Goal: Task Accomplishment & Management: Manage account settings

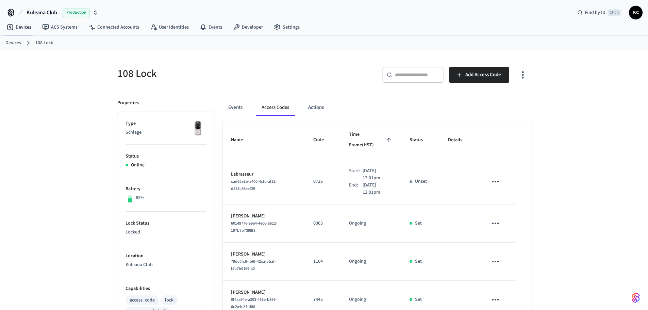
click at [14, 41] on link "Devices" at bounding box center [13, 42] width 16 height 7
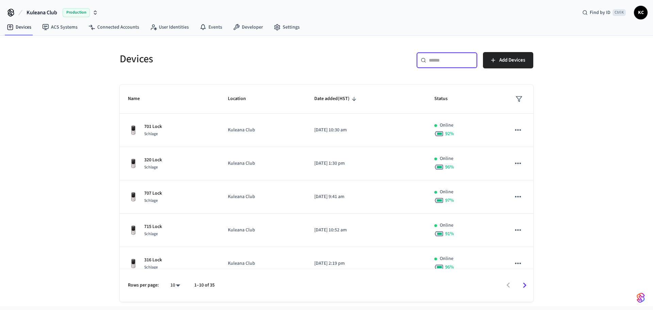
click at [435, 60] on input "text" at bounding box center [451, 60] width 44 height 7
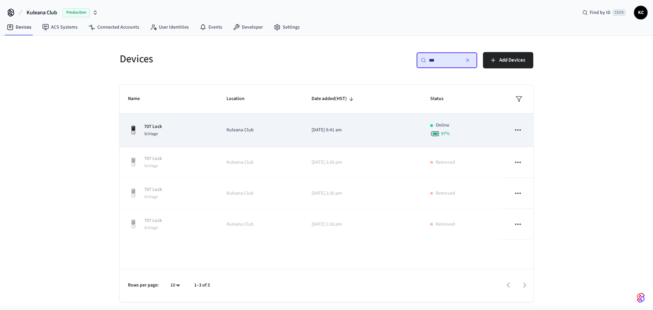
type input "***"
click at [364, 132] on p "[DATE] 9:41 am" at bounding box center [363, 130] width 102 height 7
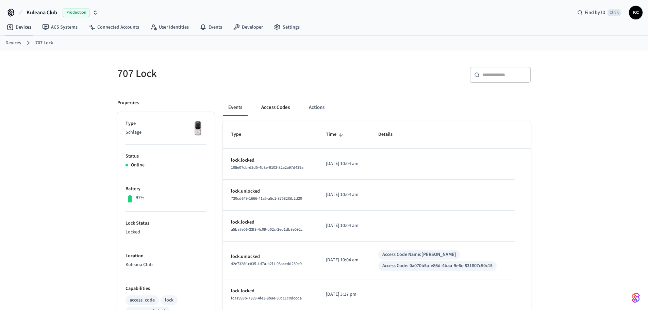
click at [262, 102] on button "Access Codes" at bounding box center [275, 107] width 39 height 16
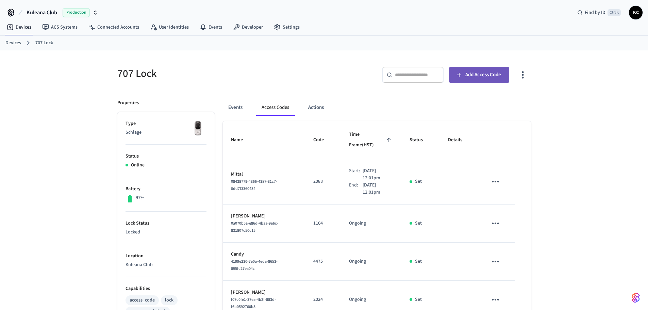
click at [453, 79] on button "Add Access Code" at bounding box center [479, 75] width 60 height 16
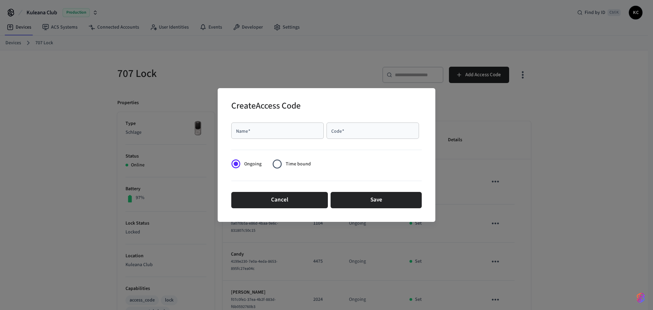
click at [308, 130] on input "Name   *" at bounding box center [278, 130] width 84 height 7
type input "****"
click at [296, 166] on span "Time bound" at bounding box center [298, 164] width 25 height 7
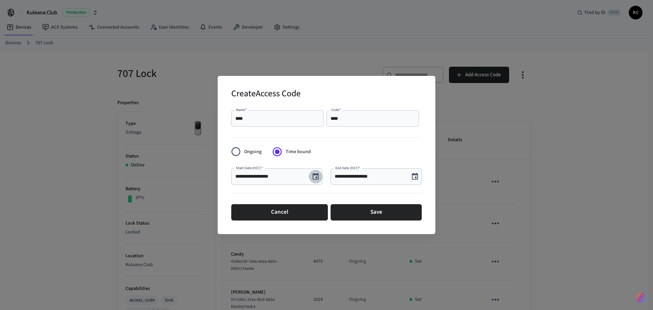
click at [322, 179] on button "Choose date, selected date is Aug 26, 2025" at bounding box center [316, 177] width 14 height 14
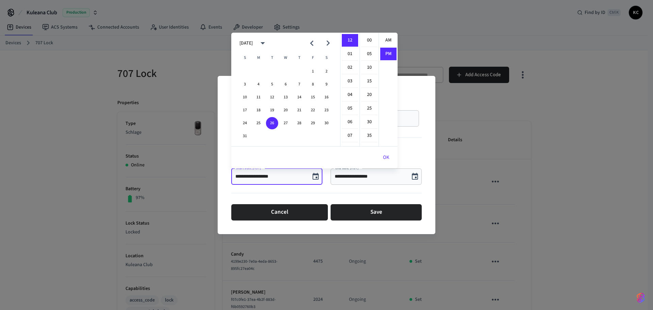
scroll to position [13, 0]
click at [282, 120] on button "27" at bounding box center [286, 123] width 12 height 12
click at [364, 36] on li "00" at bounding box center [369, 40] width 16 height 13
type input "**********"
click at [386, 153] on button "OK" at bounding box center [386, 157] width 23 height 16
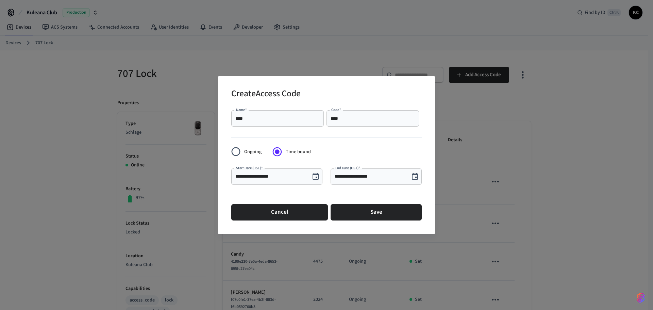
click at [415, 176] on icon "Choose date, selected date is Aug 26, 2025" at bounding box center [415, 177] width 8 height 8
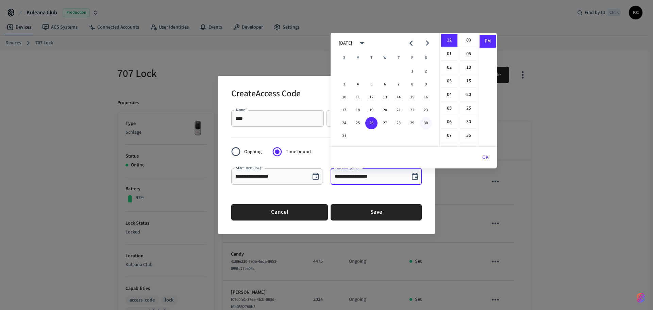
click at [425, 123] on button "30" at bounding box center [426, 123] width 12 height 12
click at [463, 40] on li "00" at bounding box center [469, 40] width 16 height 13
type input "**********"
click at [483, 156] on button "OK" at bounding box center [485, 157] width 23 height 16
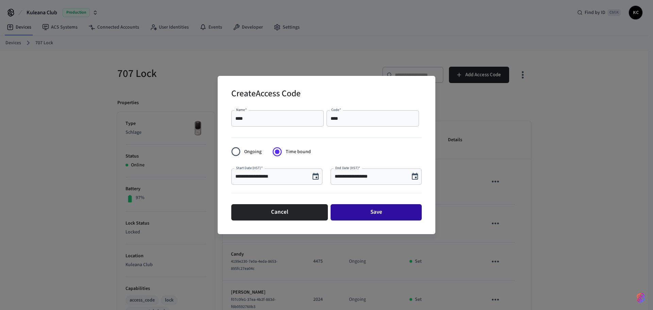
click at [389, 209] on button "Save" at bounding box center [376, 212] width 91 height 16
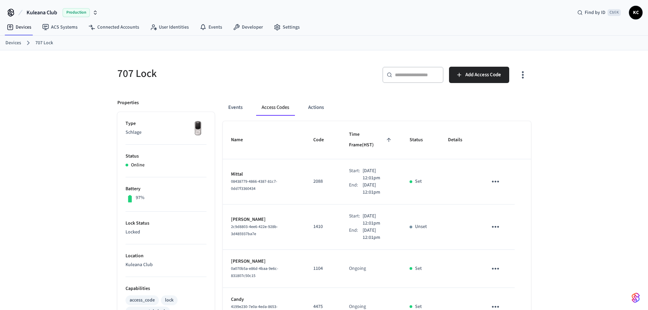
click at [8, 39] on link "Devices" at bounding box center [13, 42] width 16 height 7
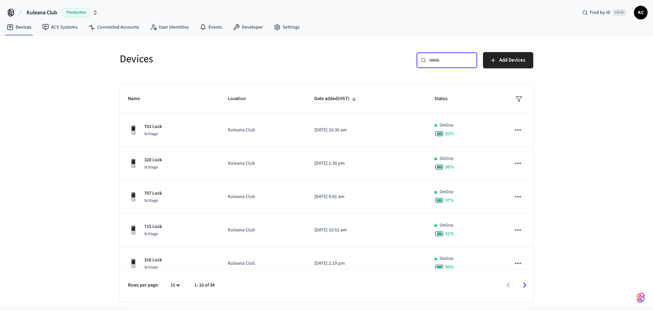
click at [438, 58] on input "text" at bounding box center [451, 60] width 44 height 7
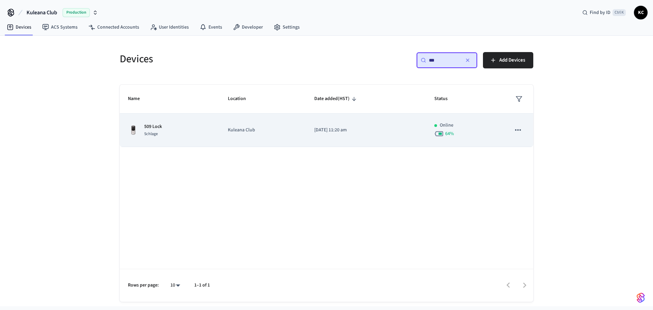
type input "***"
click at [342, 141] on td "[DATE] 11:20 am" at bounding box center [366, 130] width 120 height 33
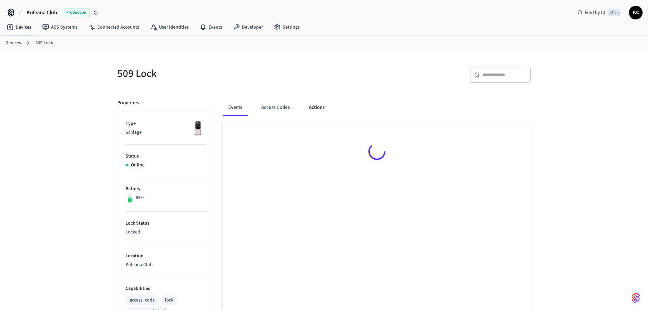
drag, startPoint x: 283, startPoint y: 108, endPoint x: 316, endPoint y: 112, distance: 32.9
click at [283, 107] on button "Access Codes" at bounding box center [275, 107] width 39 height 16
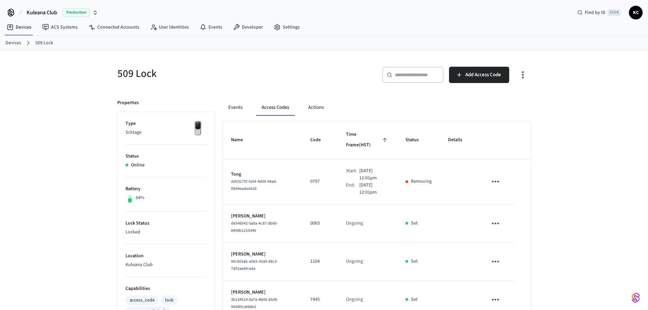
click at [550, 135] on div "509 Lock ​ ​ Add Access Code Properties Type Schlage Status Online Battery 64% …" at bounding box center [324, 315] width 648 height 530
click at [475, 74] on span "Add Access Code" at bounding box center [484, 74] width 36 height 9
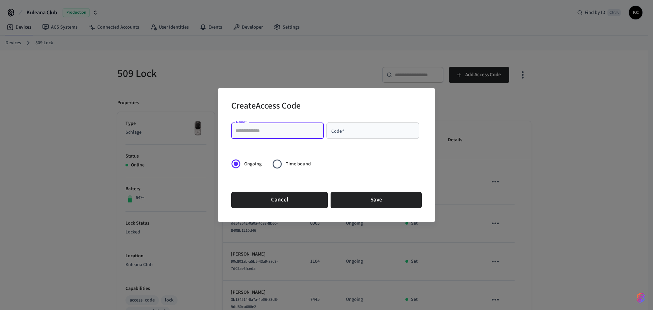
click at [296, 130] on input "Name   *" at bounding box center [278, 130] width 84 height 7
type input "*******"
type input "****"
click at [296, 162] on span "Time bound" at bounding box center [298, 164] width 25 height 7
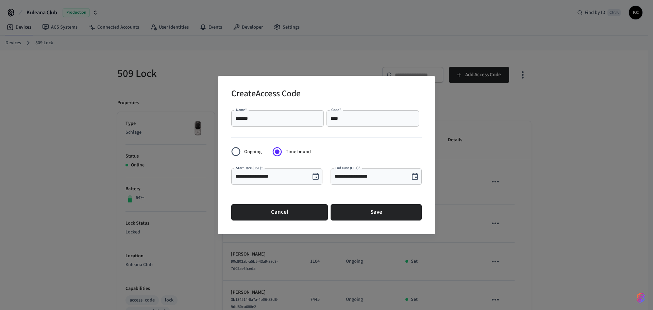
click at [314, 175] on icon "Choose date, selected date is Aug 26, 2025" at bounding box center [316, 176] width 6 height 7
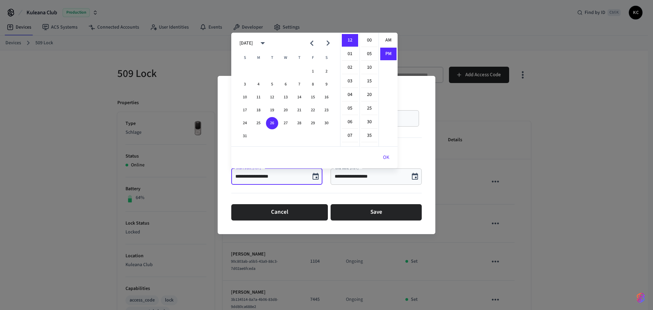
scroll to position [13, 0]
click at [286, 124] on button "27" at bounding box center [286, 123] width 12 height 12
click at [368, 43] on li "00" at bounding box center [369, 40] width 16 height 13
type input "**********"
click at [385, 157] on button "OK" at bounding box center [386, 157] width 23 height 16
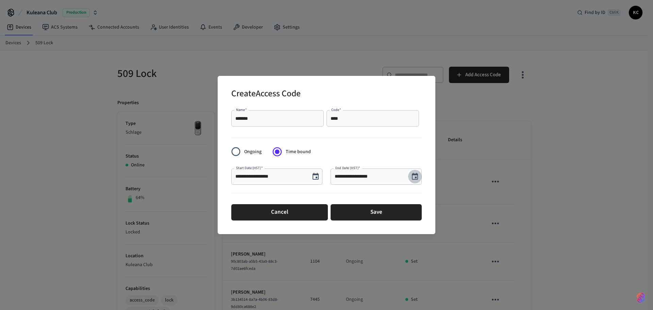
click at [415, 176] on icon "Choose date, selected date is Aug 26, 2025" at bounding box center [415, 177] width 8 height 8
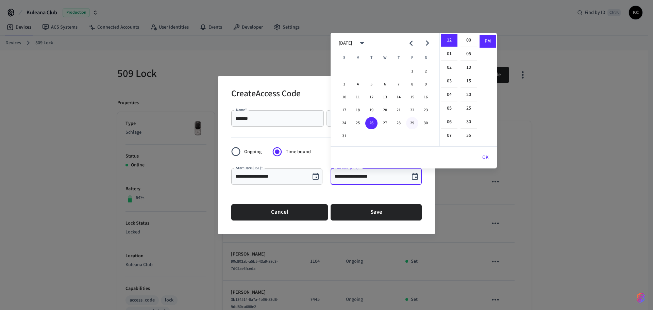
click at [412, 125] on button "29" at bounding box center [412, 123] width 12 height 12
click at [466, 38] on li "00" at bounding box center [469, 40] width 16 height 13
type input "**********"
click at [484, 158] on button "OK" at bounding box center [485, 157] width 23 height 16
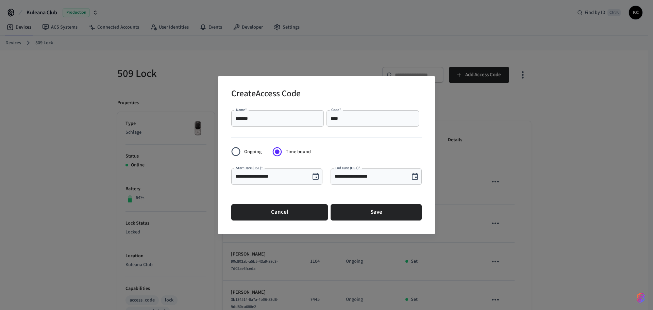
click at [378, 221] on div "Cancel Save" at bounding box center [326, 212] width 191 height 22
click at [375, 213] on button "Save" at bounding box center [376, 212] width 91 height 16
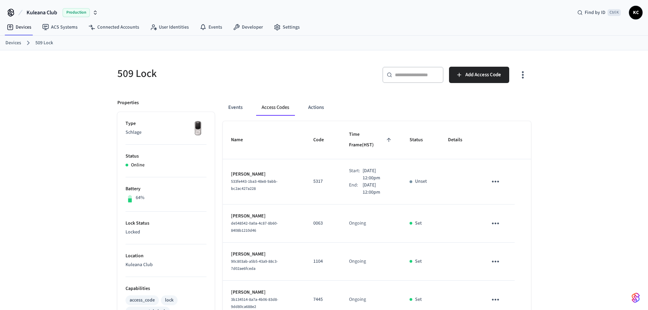
click at [601, 58] on div "509 Lock ​ ​ Add Access Code Properties Type Schlage Status Online Battery 64% …" at bounding box center [324, 315] width 648 height 530
click at [548, 123] on div "509 Lock ​ ​ Add Access Code Properties Type Schlage Status Online Battery 64% …" at bounding box center [324, 315] width 648 height 530
